Goal: Task Accomplishment & Management: Manage account settings

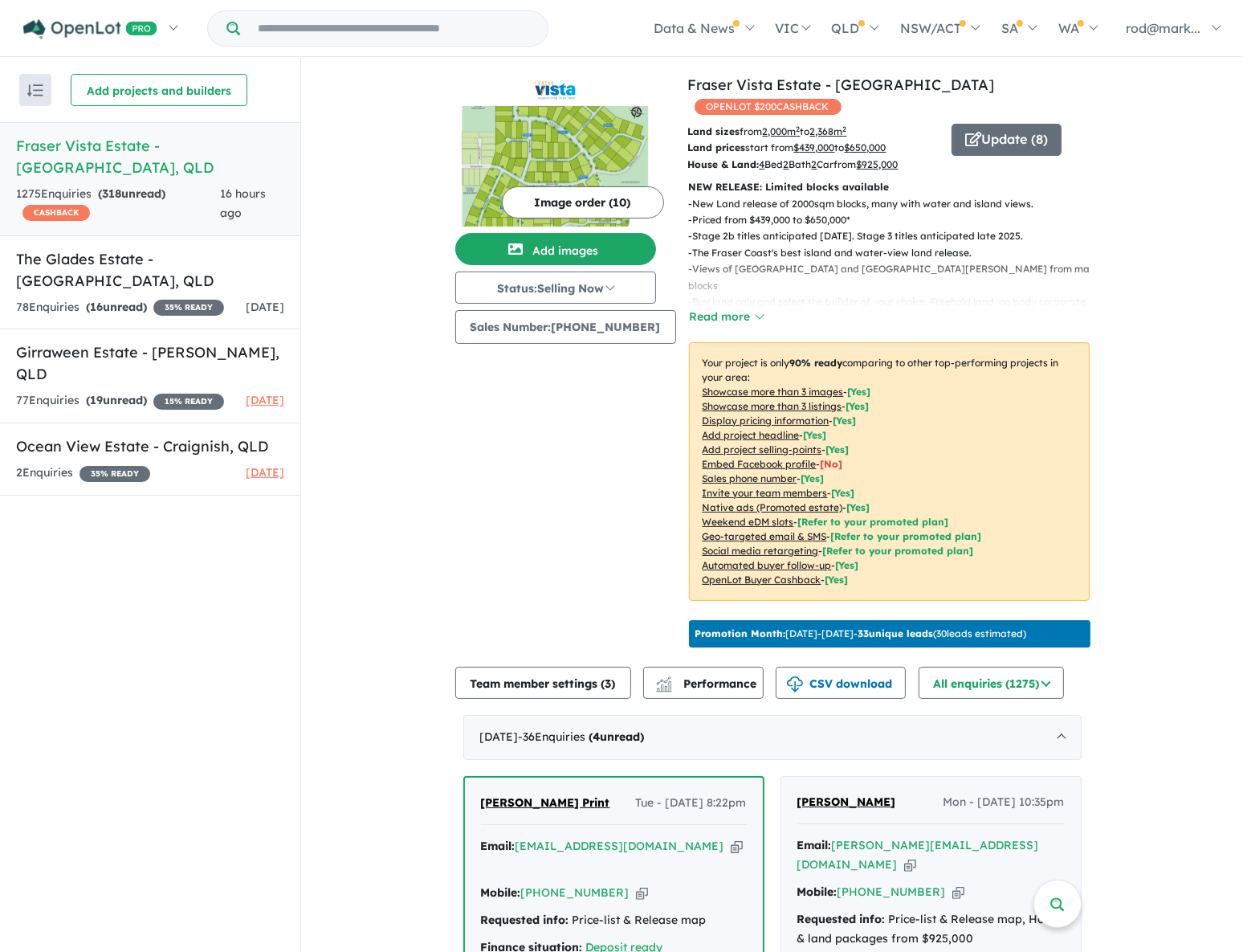
scroll to position [364, 0]
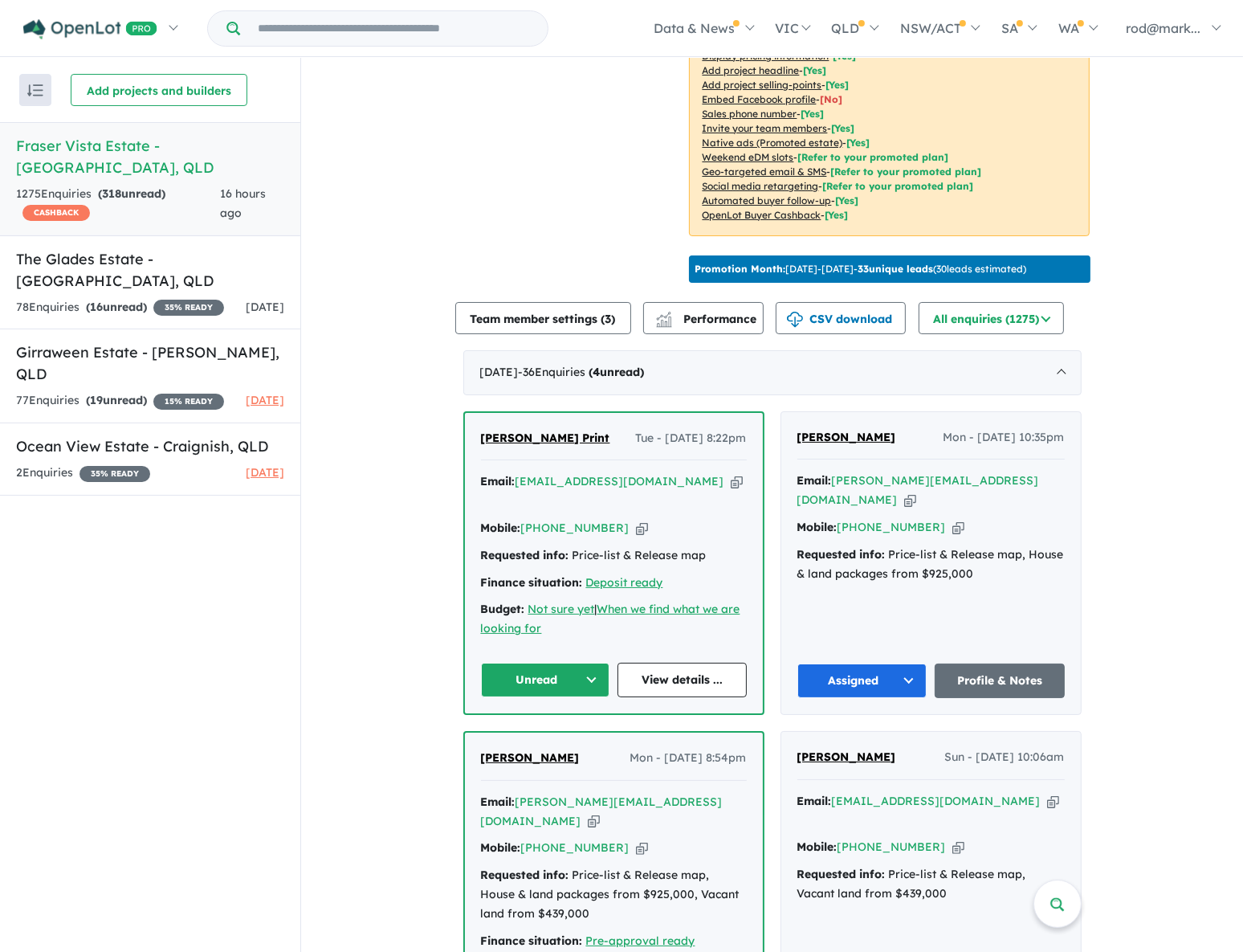
click at [588, 662] on button "Unread" at bounding box center [546, 679] width 129 height 34
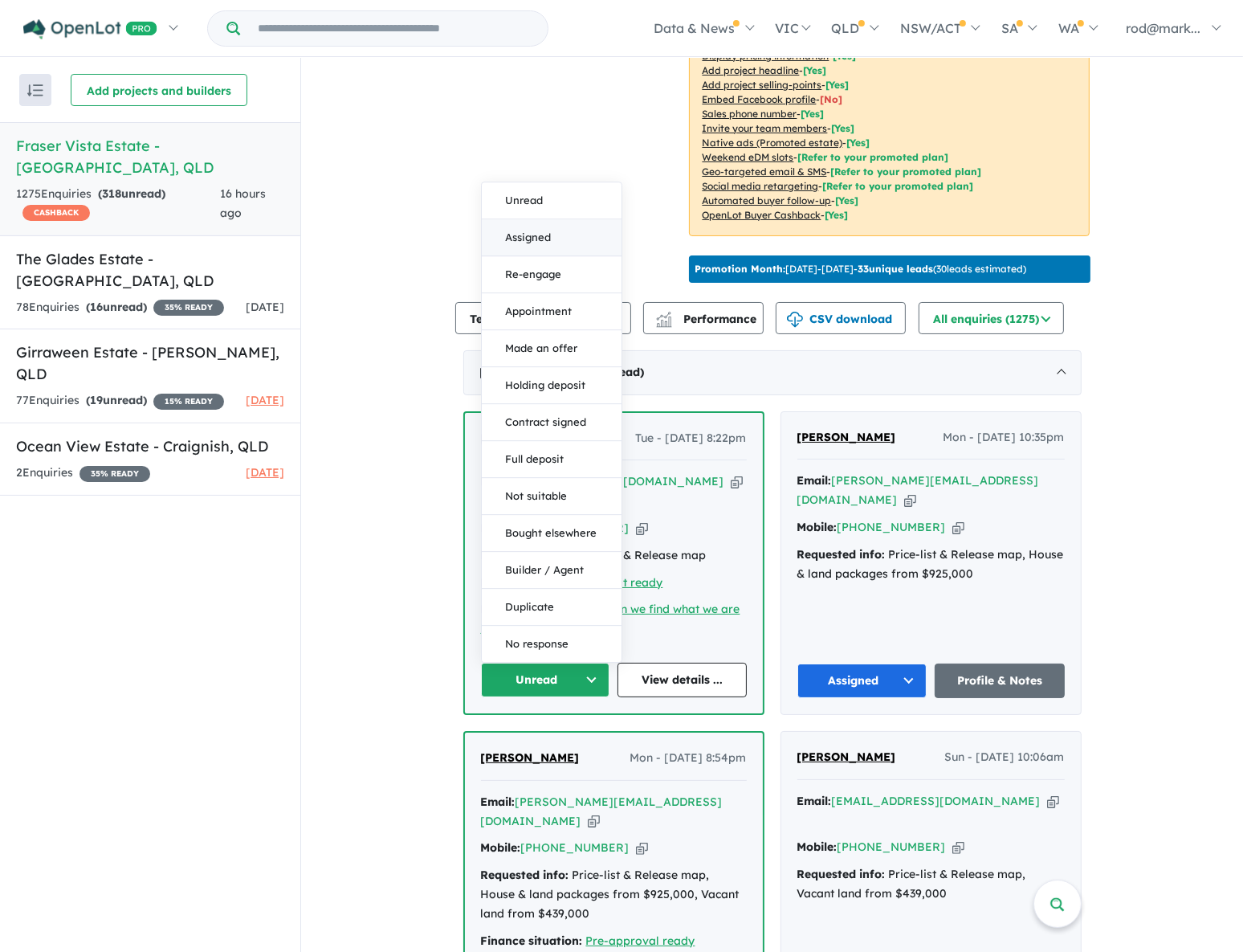
click at [533, 220] on button "Assigned" at bounding box center [551, 238] width 140 height 37
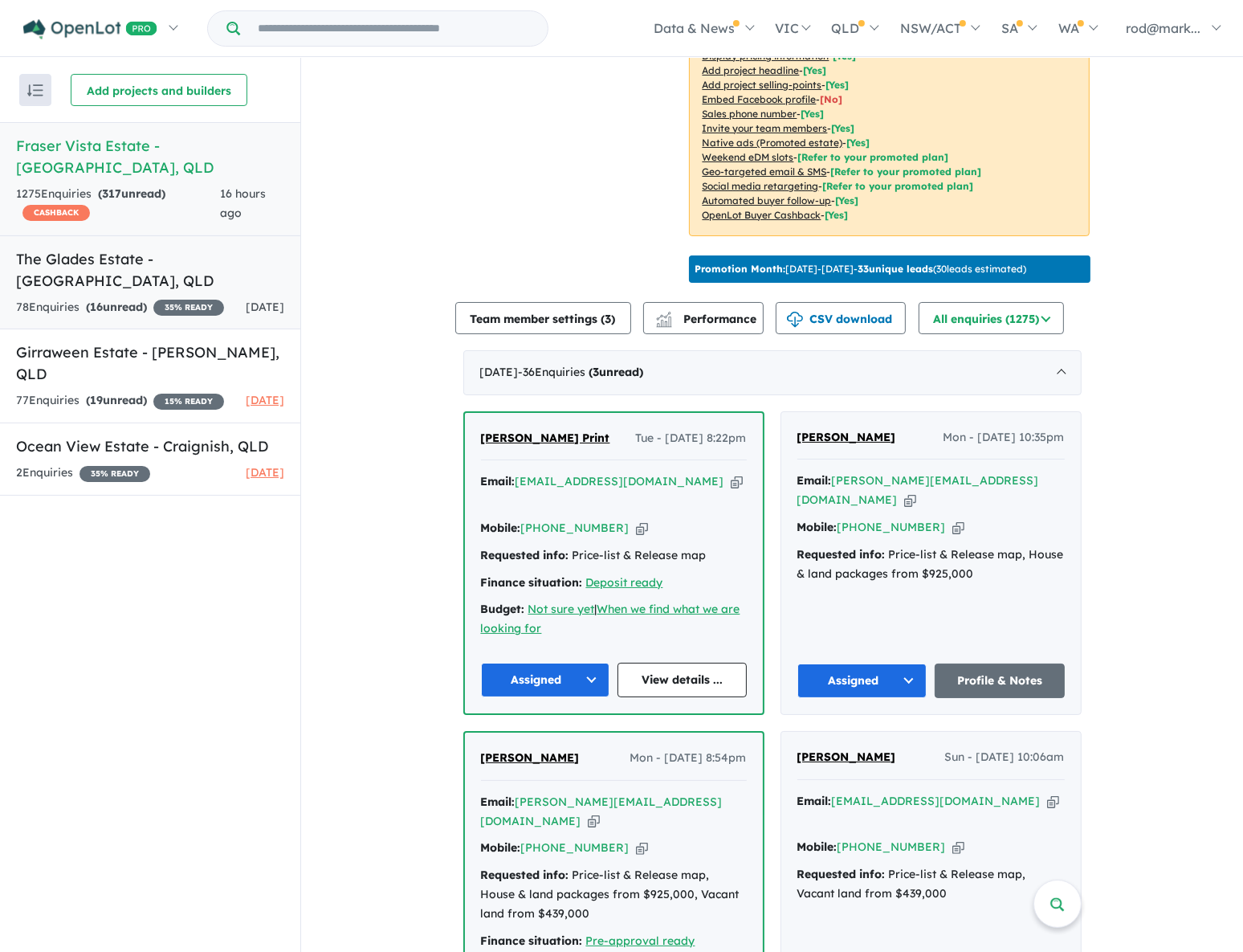
click at [114, 248] on h5 "The Glades Estate - [GEOGRAPHIC_DATA] , [GEOGRAPHIC_DATA]" at bounding box center [149, 269] width 269 height 43
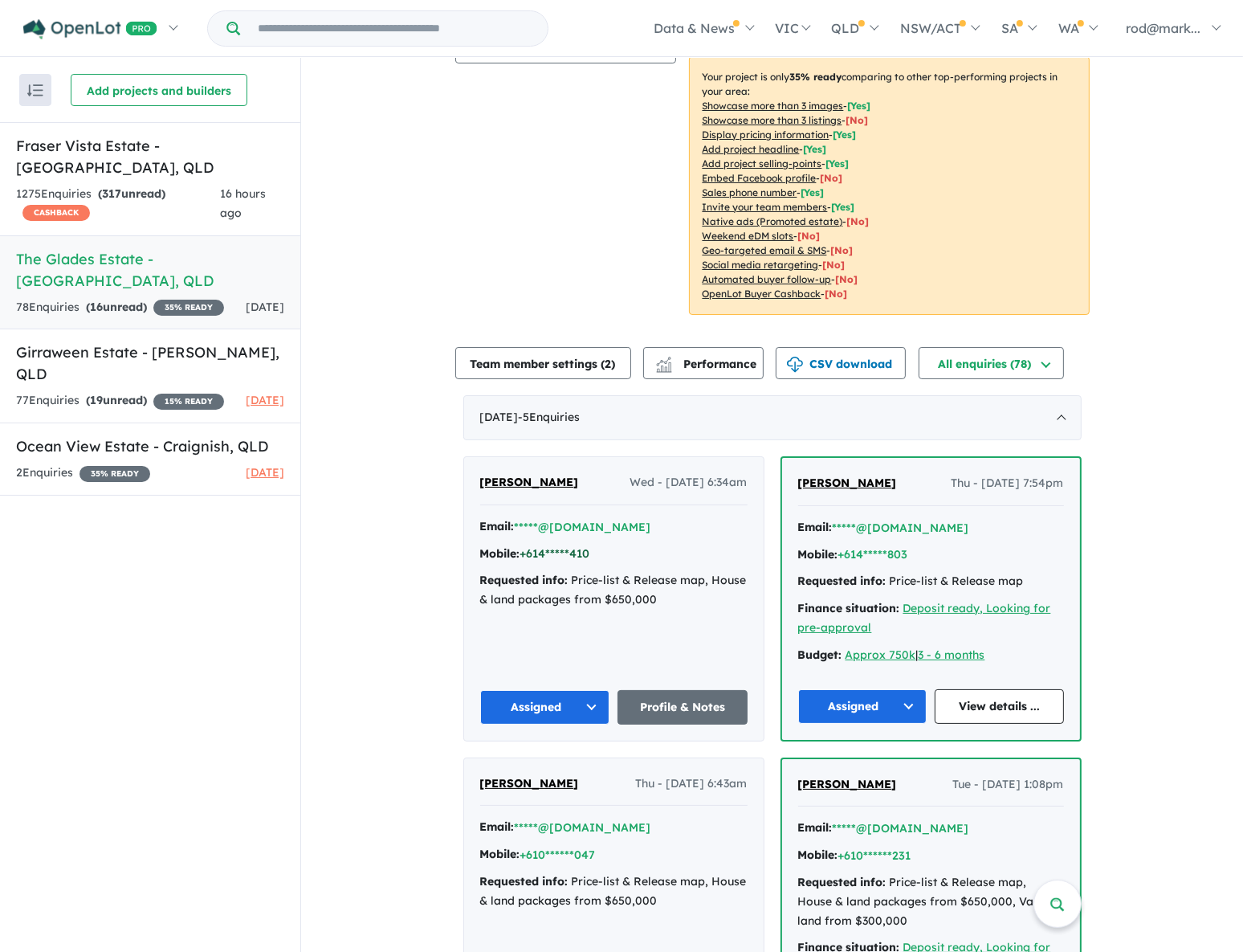
scroll to position [292, 0]
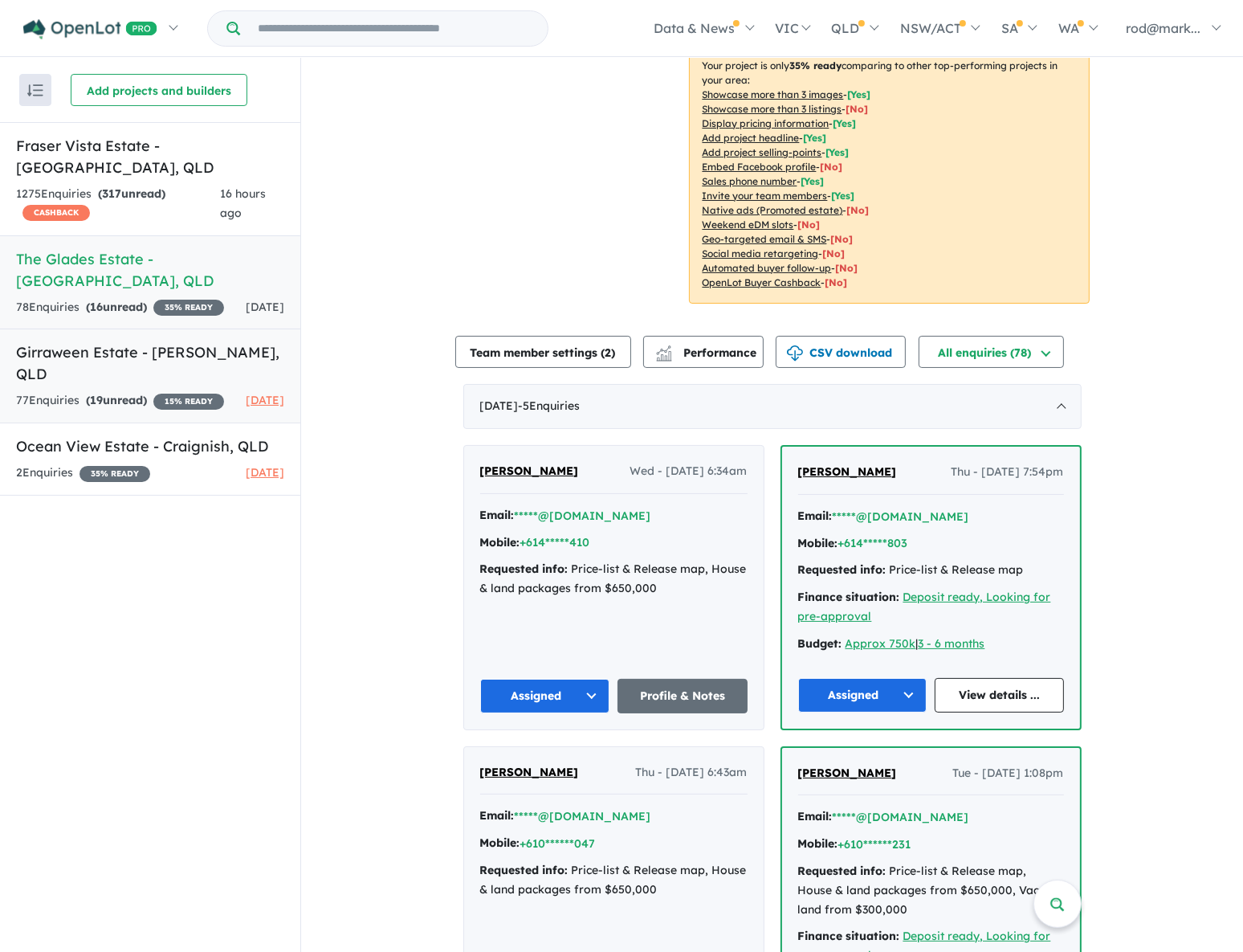
click at [129, 341] on link "Girraween Estate - [PERSON_NAME] , QLD 77 Enquir ies ( 19 unread) 15 % READY [D…" at bounding box center [150, 375] width 301 height 95
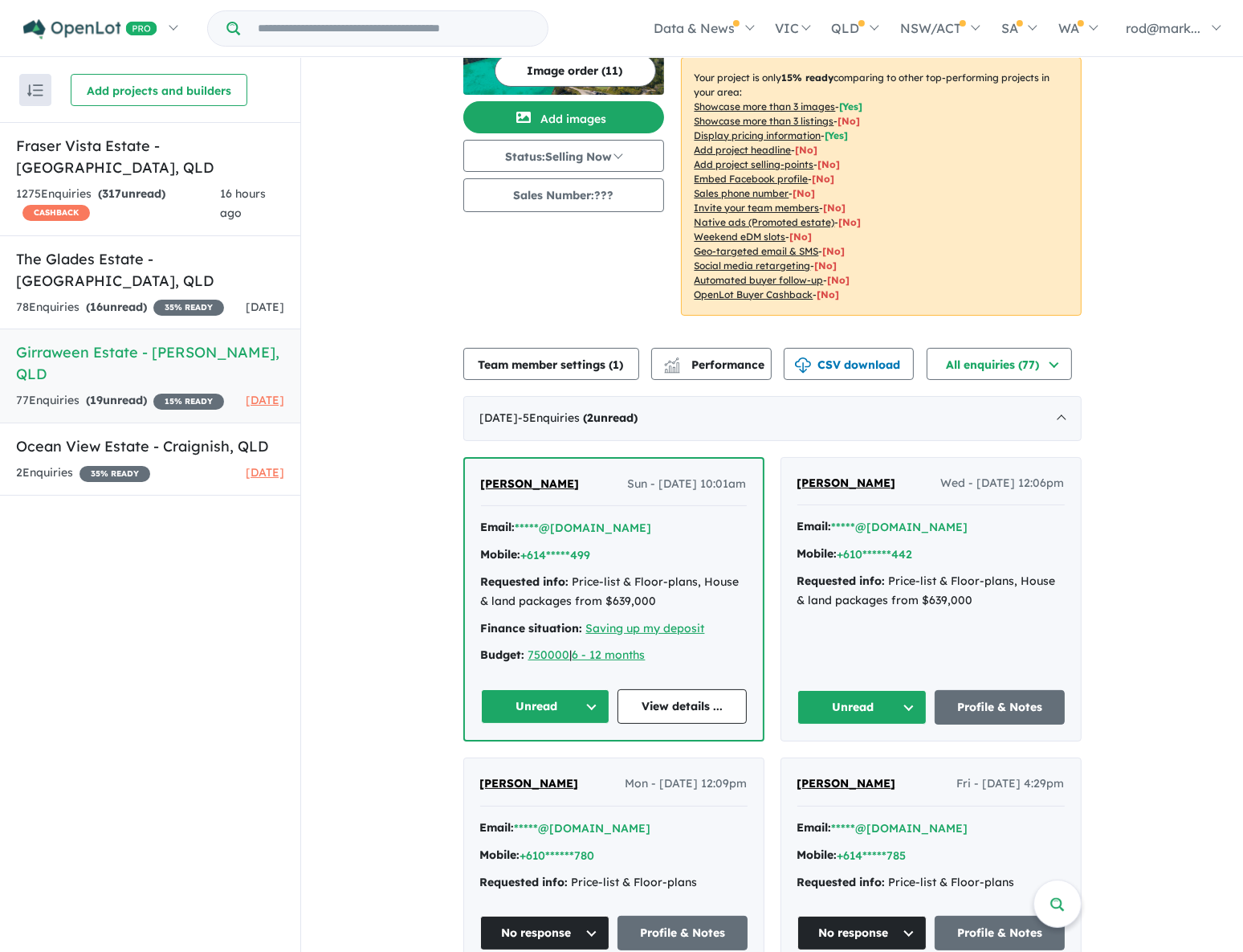
scroll to position [219, 0]
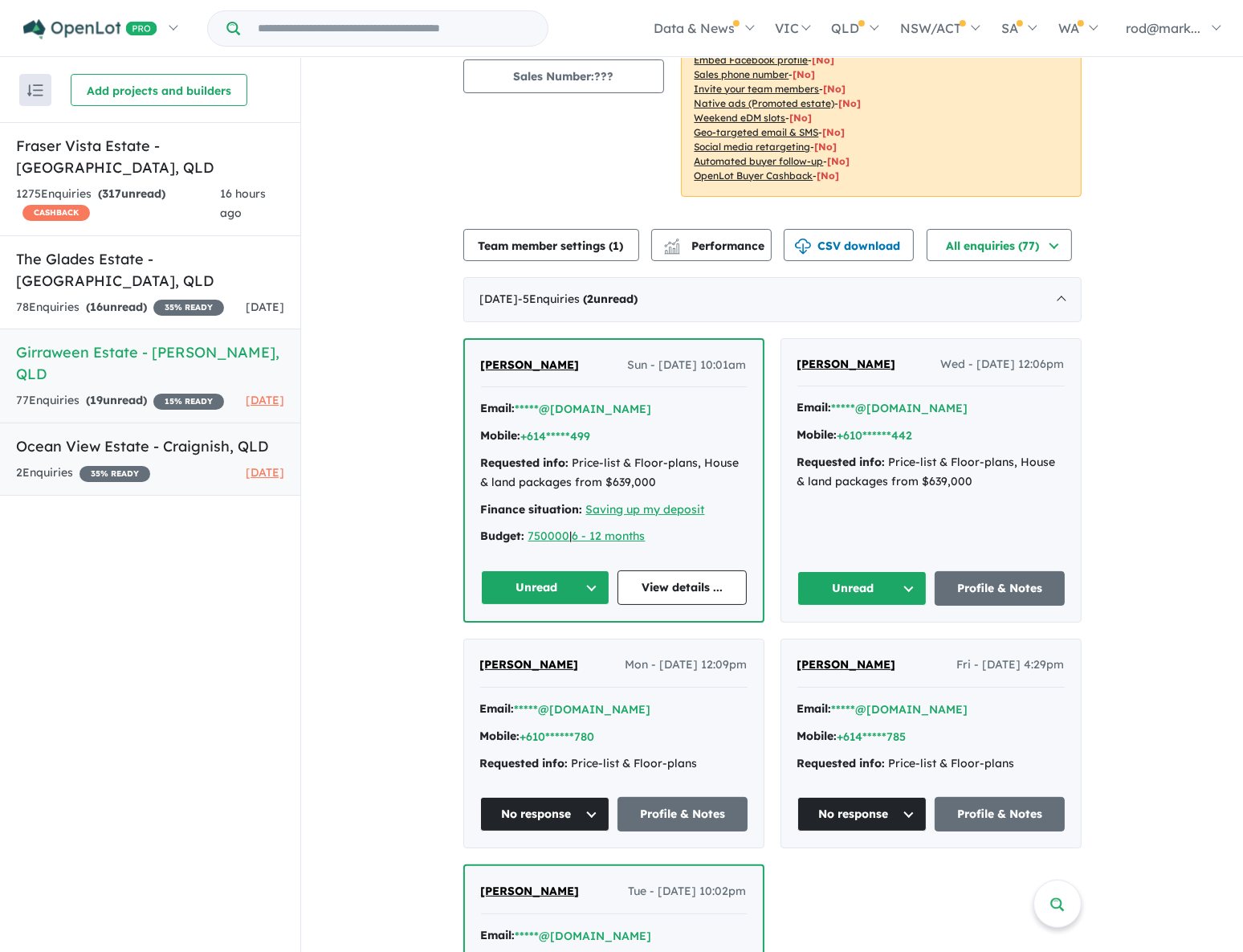
click at [102, 435] on h5 "Ocean View Estate - [GEOGRAPHIC_DATA] , [GEOGRAPHIC_DATA]" at bounding box center [149, 446] width 269 height 21
